Goal: Transaction & Acquisition: Register for event/course

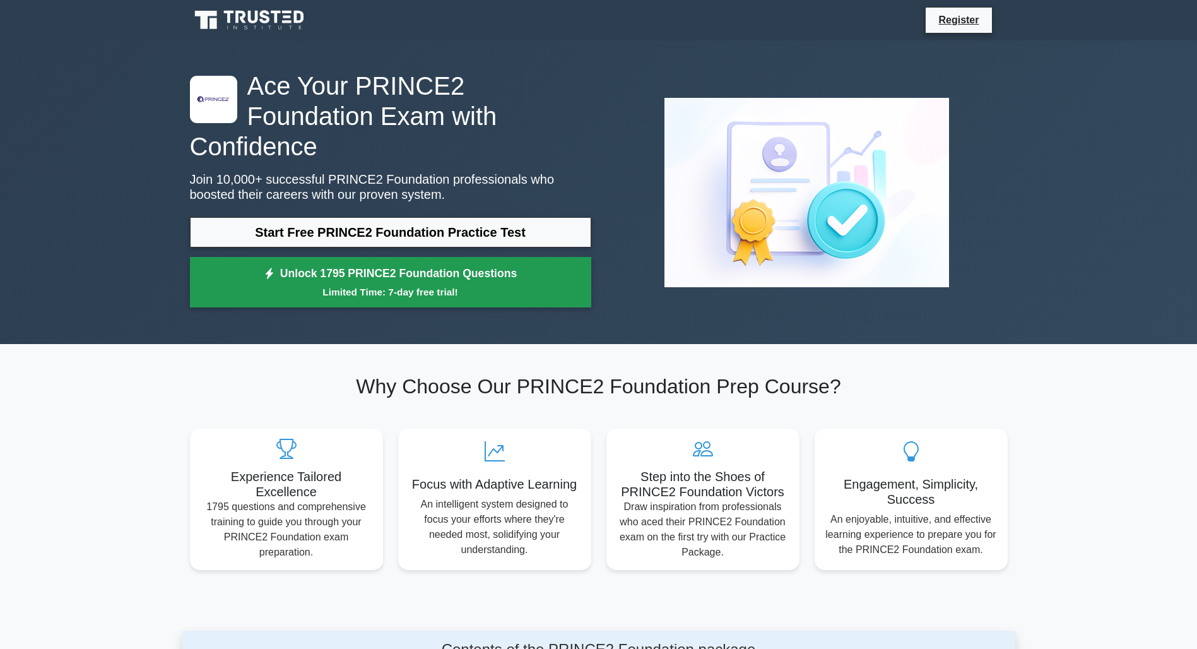
click at [400, 257] on link "Unlock 1795 PRINCE2 Foundation Questions Limited Time: 7-day free trial!" at bounding box center [390, 282] width 401 height 50
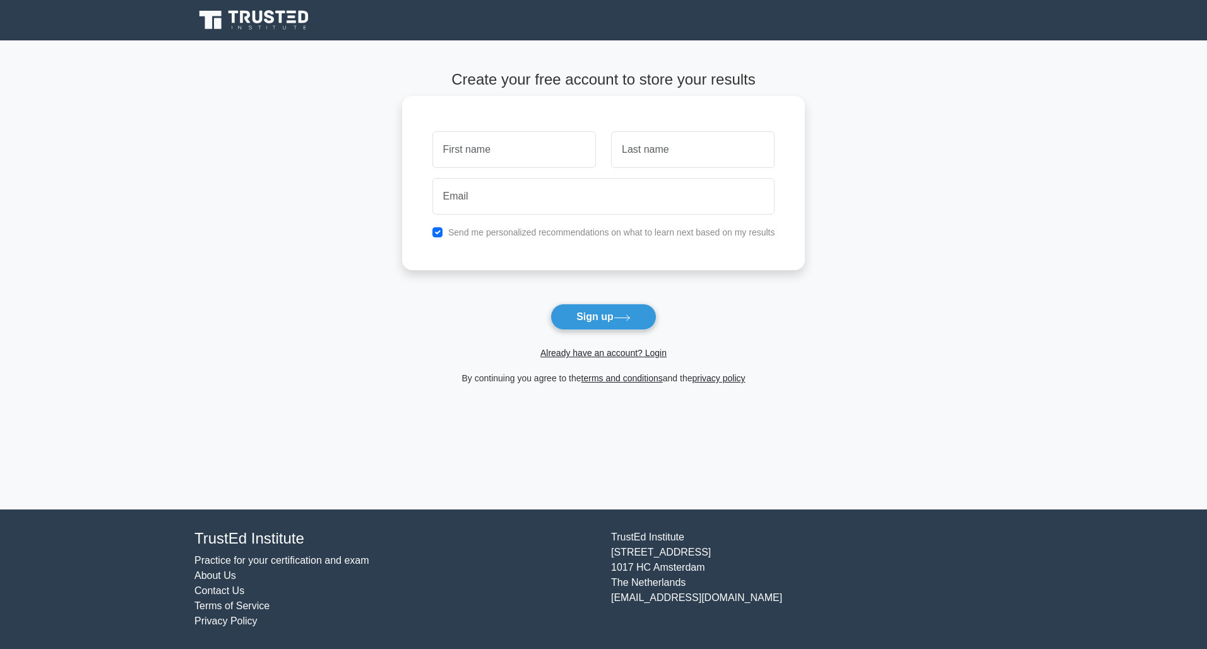
click at [453, 154] on input "text" at bounding box center [513, 149] width 163 height 37
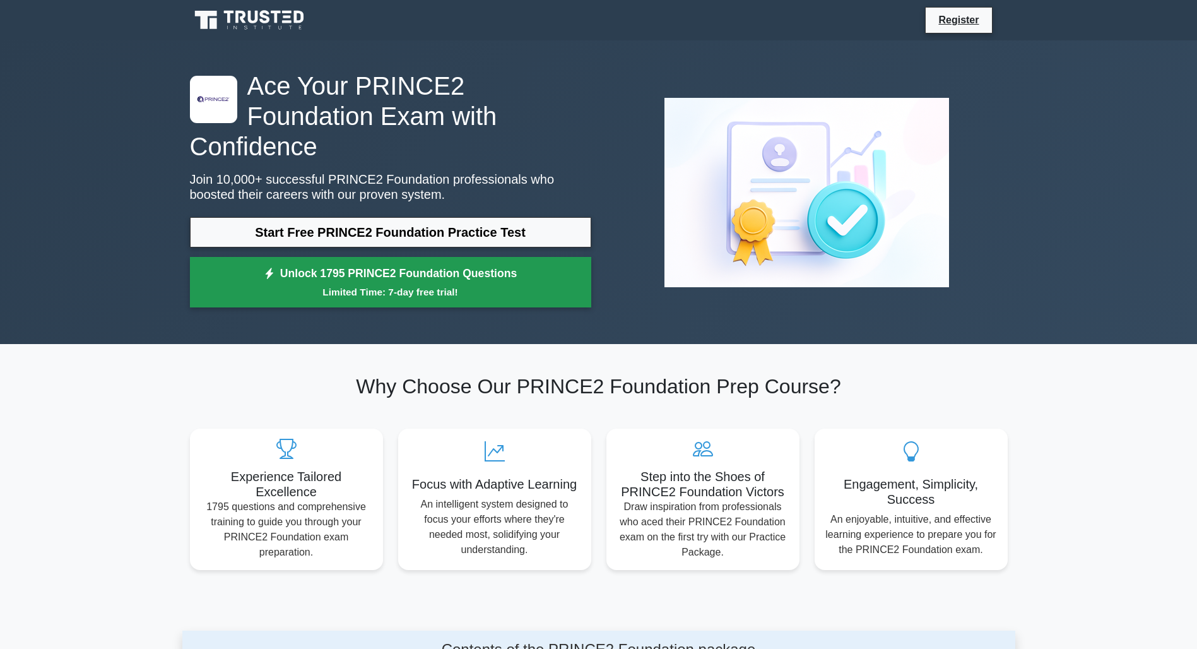
click at [424, 257] on link "Unlock 1795 PRINCE2 Foundation Questions Limited Time: 7-day free trial!" at bounding box center [390, 282] width 401 height 50
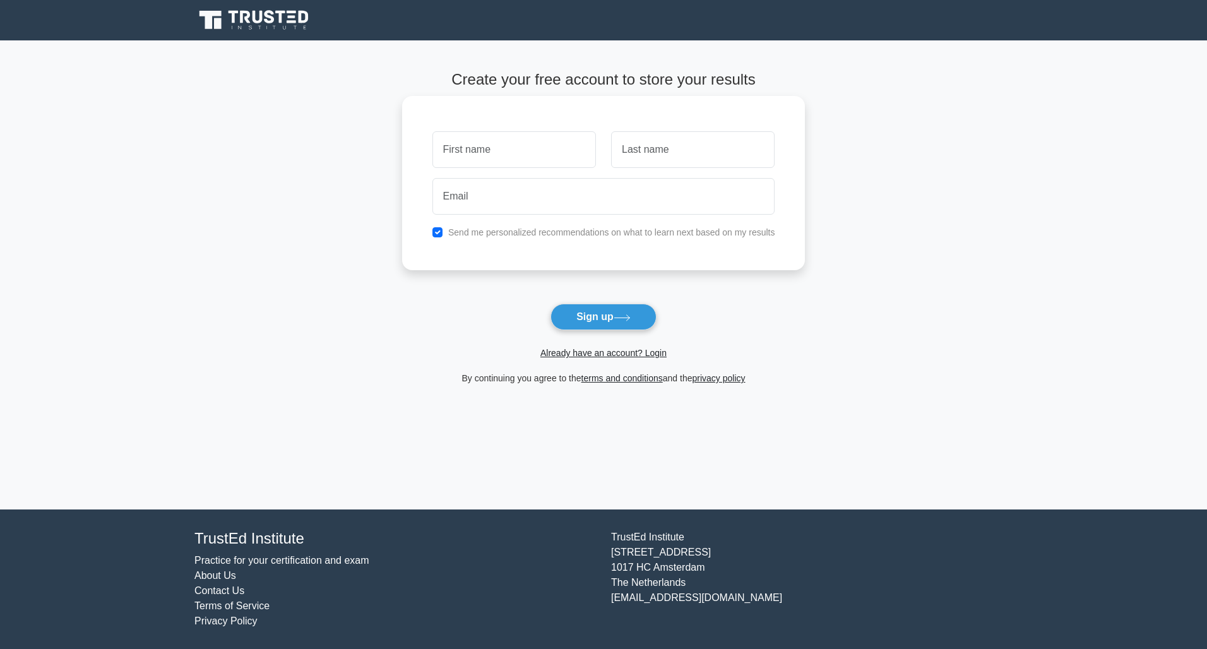
click at [471, 151] on input "text" at bounding box center [513, 149] width 163 height 37
type input "[PERSON_NAME]"
click at [665, 158] on input "text" at bounding box center [692, 149] width 163 height 37
type input "atabey"
click at [599, 205] on input "email" at bounding box center [603, 196] width 343 height 37
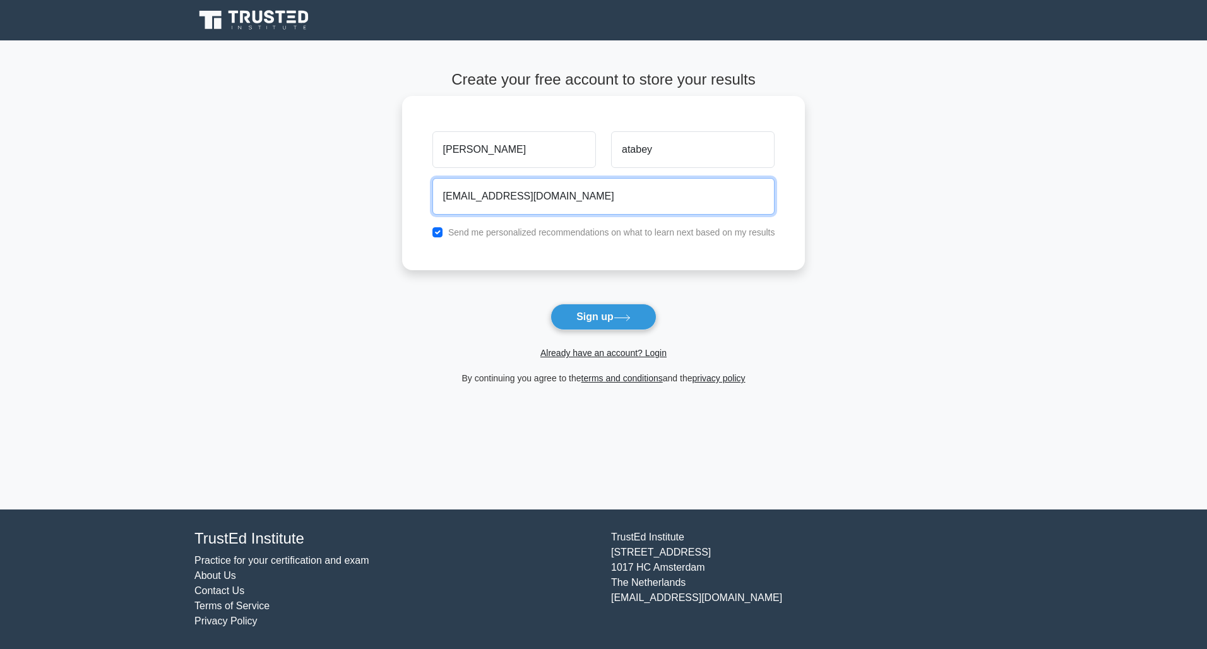
type input "[EMAIL_ADDRESS][DOMAIN_NAME]"
click at [439, 237] on input "checkbox" at bounding box center [437, 232] width 10 height 10
checkbox input "false"
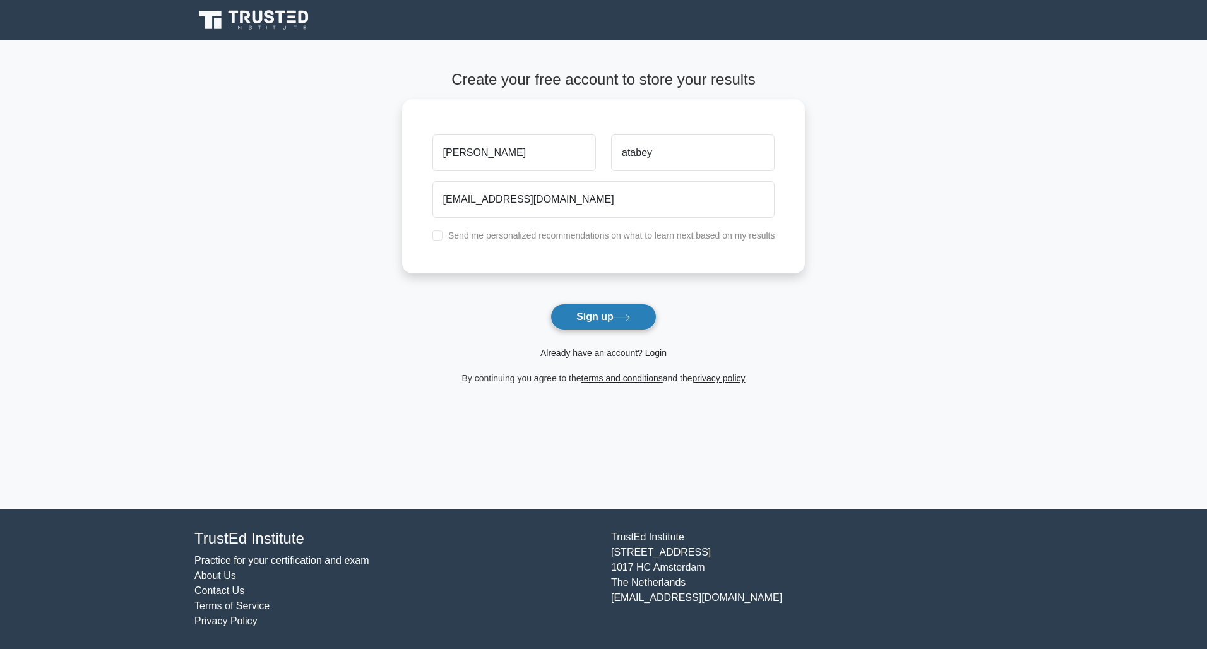
click at [610, 319] on button "Sign up" at bounding box center [603, 317] width 106 height 27
